Goal: Navigation & Orientation: Find specific page/section

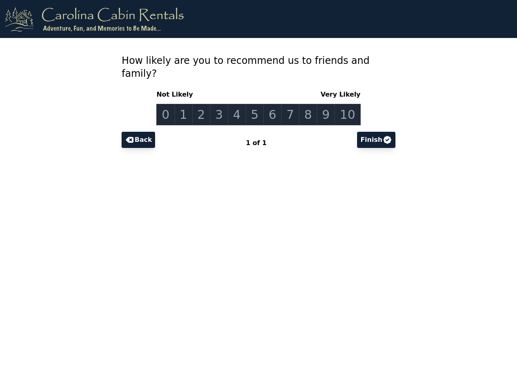
click at [172, 104] on link "0" at bounding box center [165, 114] width 18 height 21
click at [189, 104] on link "1" at bounding box center [184, 114] width 18 height 21
click at [205, 104] on link "2" at bounding box center [201, 114] width 18 height 21
click at [222, 104] on link "3" at bounding box center [219, 114] width 18 height 21
click at [239, 104] on link "4" at bounding box center [237, 114] width 18 height 21
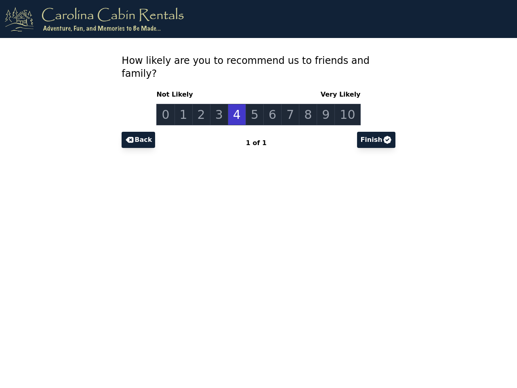
click at [255, 104] on link "5" at bounding box center [255, 114] width 18 height 21
click at [272, 104] on link "6" at bounding box center [272, 114] width 18 height 21
click at [288, 104] on link "7" at bounding box center [290, 114] width 18 height 21
click at [305, 104] on link "8" at bounding box center [308, 114] width 18 height 21
click at [322, 104] on link "9" at bounding box center [326, 114] width 18 height 21
